Goal: Transaction & Acquisition: Purchase product/service

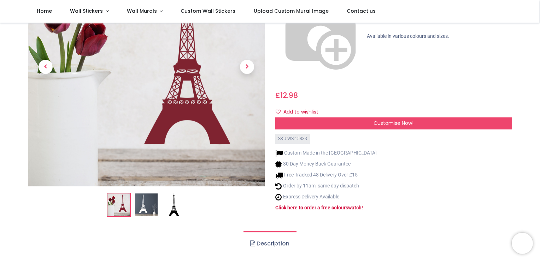
scroll to position [107, 0]
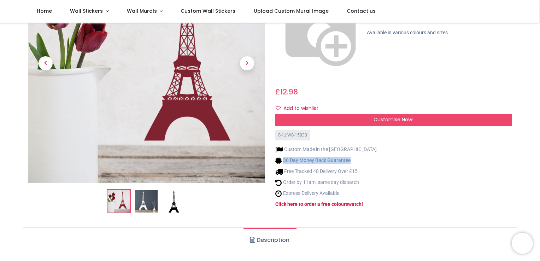
drag, startPoint x: 538, startPoint y: 63, endPoint x: 539, endPoint y: 75, distance: 12.1
click at [539, 75] on div "Login • Register Home Wall Stickers" at bounding box center [270, 130] width 540 height 261
drag, startPoint x: 539, startPoint y: 75, endPoint x: 480, endPoint y: 122, distance: 75.4
click at [480, 122] on div "Paris Landmark Eiffel Tower Wall Sticker [URL][DOMAIN_NAME] [URL][DOMAIN_NAME] …" at bounding box center [393, 78] width 247 height 282
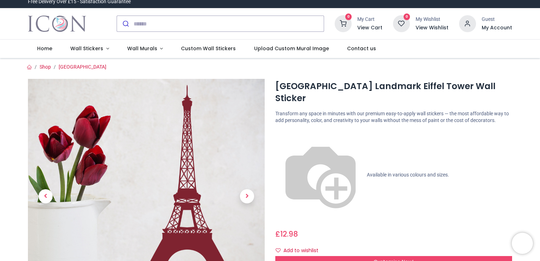
scroll to position [0, 0]
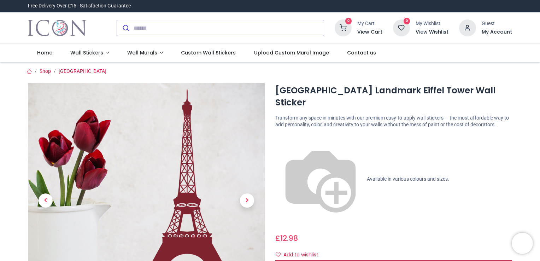
click at [390, 260] on span "Customise Now!" at bounding box center [393, 265] width 40 height 7
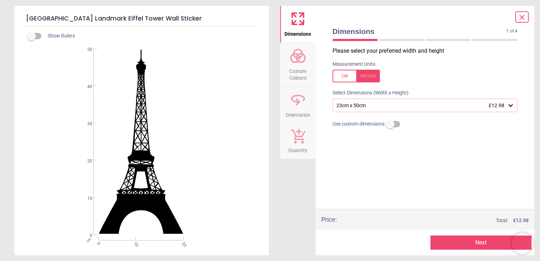
click at [510, 108] on icon at bounding box center [510, 105] width 7 height 7
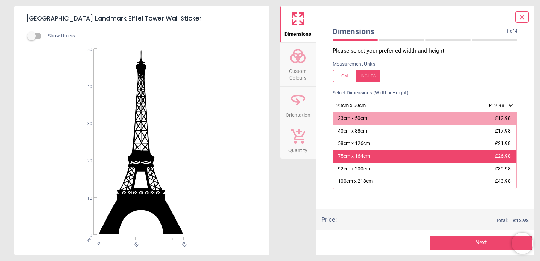
click at [362, 159] on div "75cm x 164cm" at bounding box center [354, 156] width 32 height 7
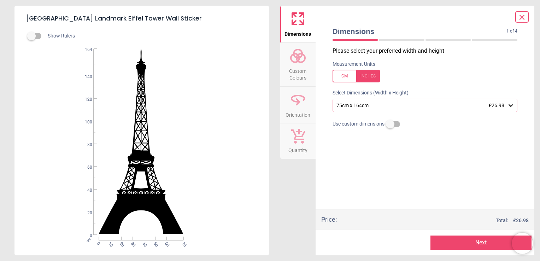
click at [295, 68] on span "Custom Colours" at bounding box center [298, 72] width 34 height 17
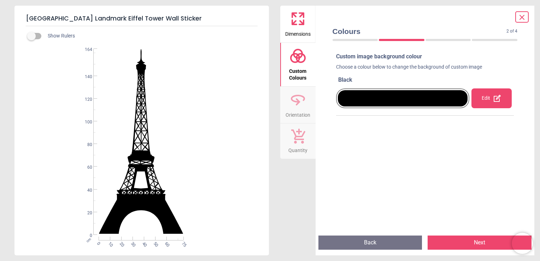
click at [369, 98] on div at bounding box center [403, 98] width 130 height 16
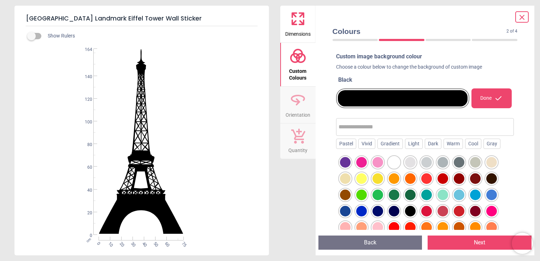
click at [457, 162] on div at bounding box center [459, 162] width 11 height 11
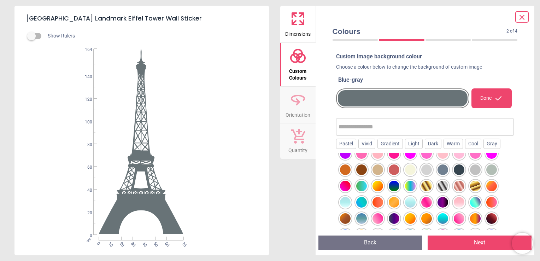
scroll to position [132, 0]
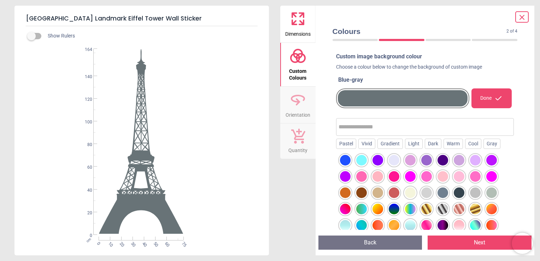
click at [485, 96] on div "Done" at bounding box center [491, 98] width 40 height 20
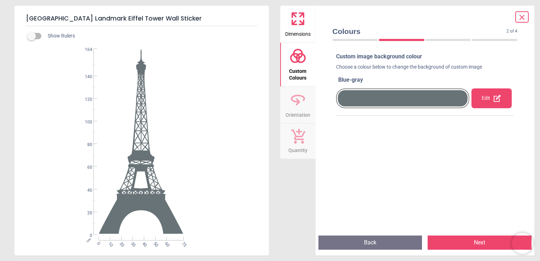
click at [466, 241] on button "Next" at bounding box center [479, 242] width 104 height 14
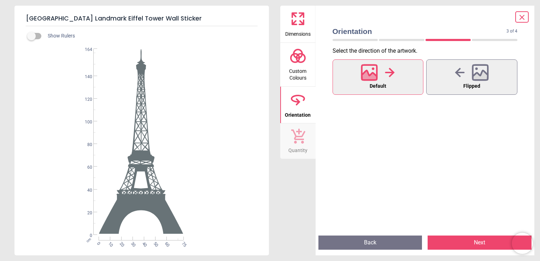
click at [466, 241] on button "Next" at bounding box center [479, 242] width 104 height 14
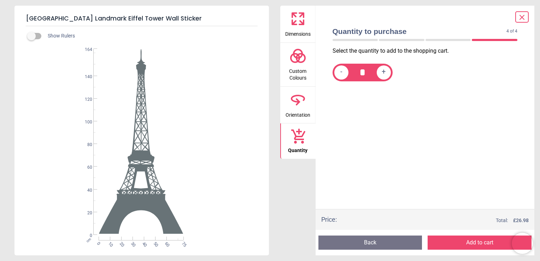
click at [466, 241] on button "Add to cart" at bounding box center [479, 242] width 104 height 14
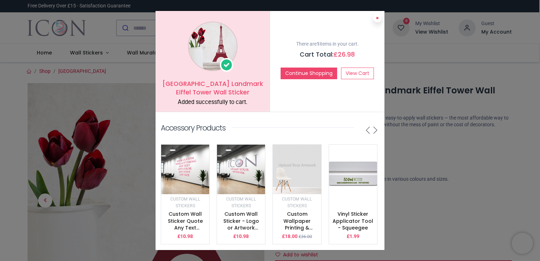
click at [377, 17] on icon at bounding box center [377, 18] width 3 height 4
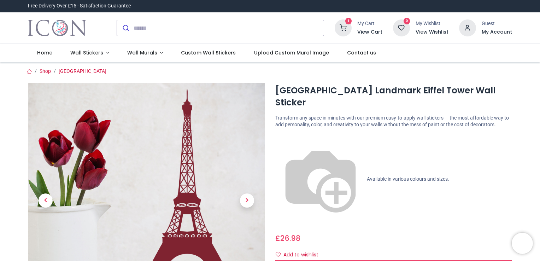
click at [355, 26] on div "1 My Cart View Cart" at bounding box center [359, 27] width 48 height 17
click at [351, 30] on icon at bounding box center [343, 27] width 17 height 17
